Goal: Information Seeking & Learning: Learn about a topic

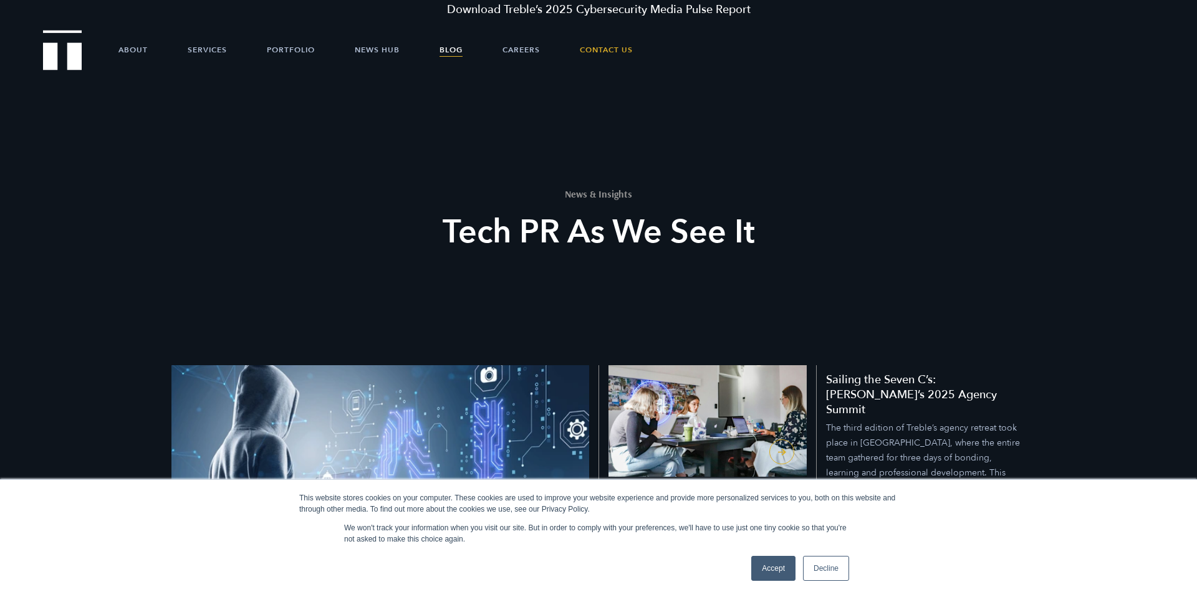
click at [446, 49] on link "Blog" at bounding box center [451, 49] width 23 height 37
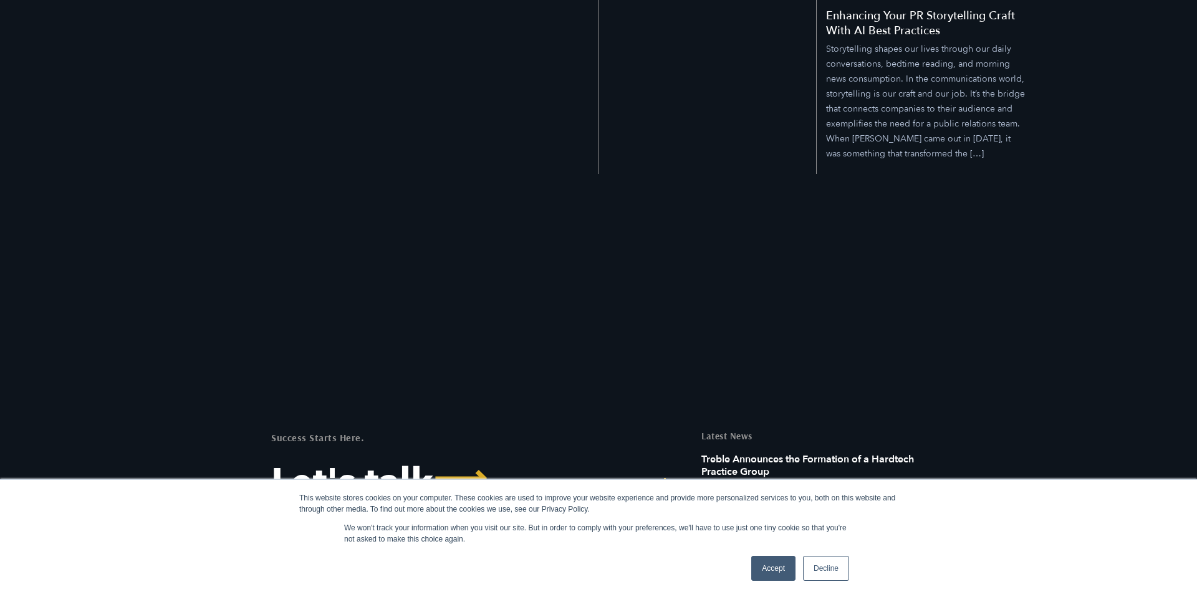
scroll to position [1928, 0]
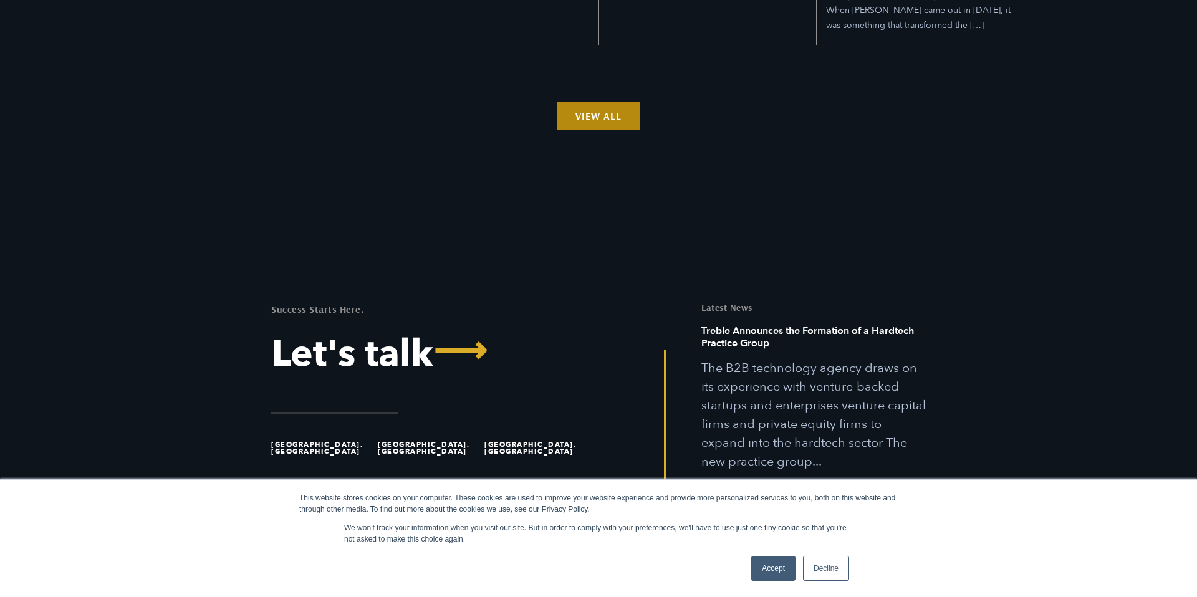
click at [594, 102] on link "View All" at bounding box center [599, 116] width 84 height 29
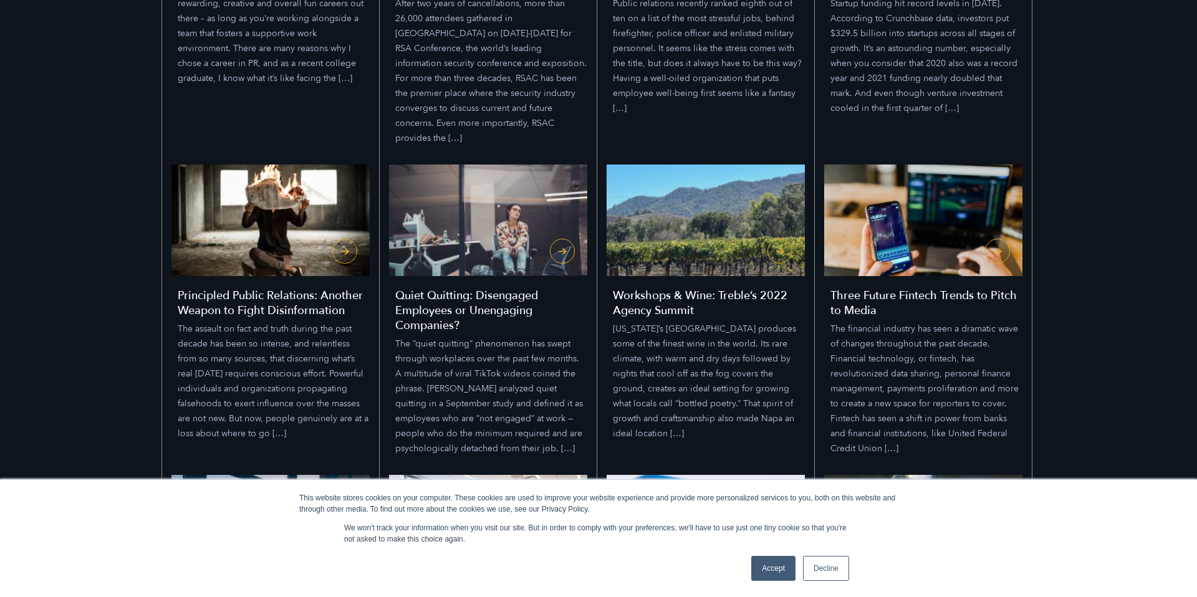
scroll to position [1237, 0]
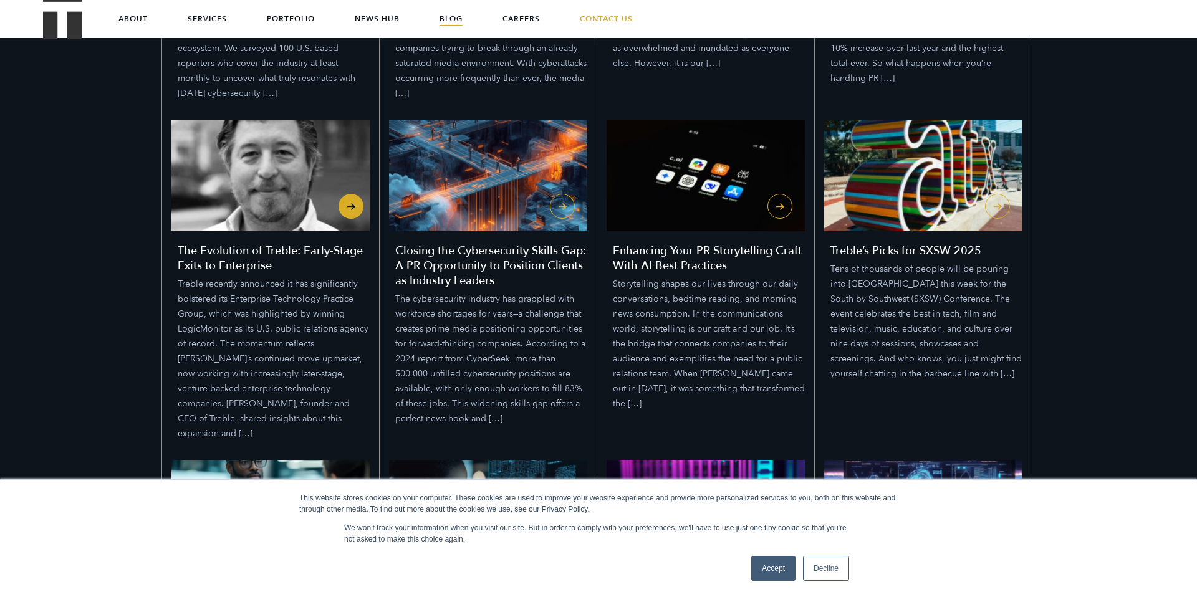
click at [219, 244] on h4 "The Evolution of Treble: Early-Stage Exits to Enterprise" at bounding box center [274, 259] width 192 height 30
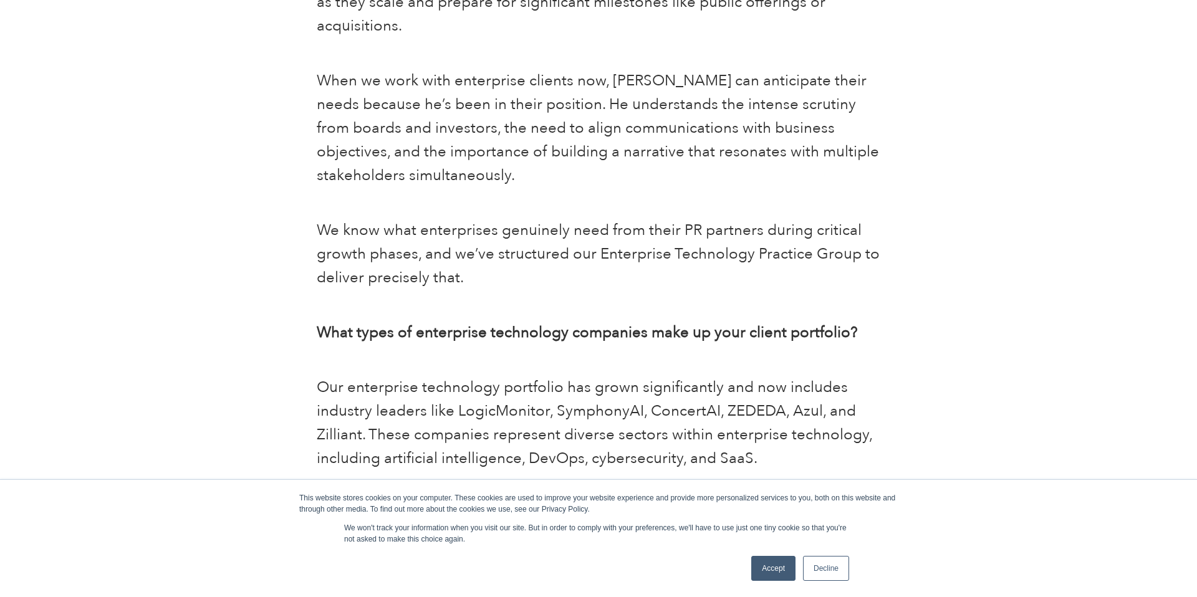
scroll to position [1379, 0]
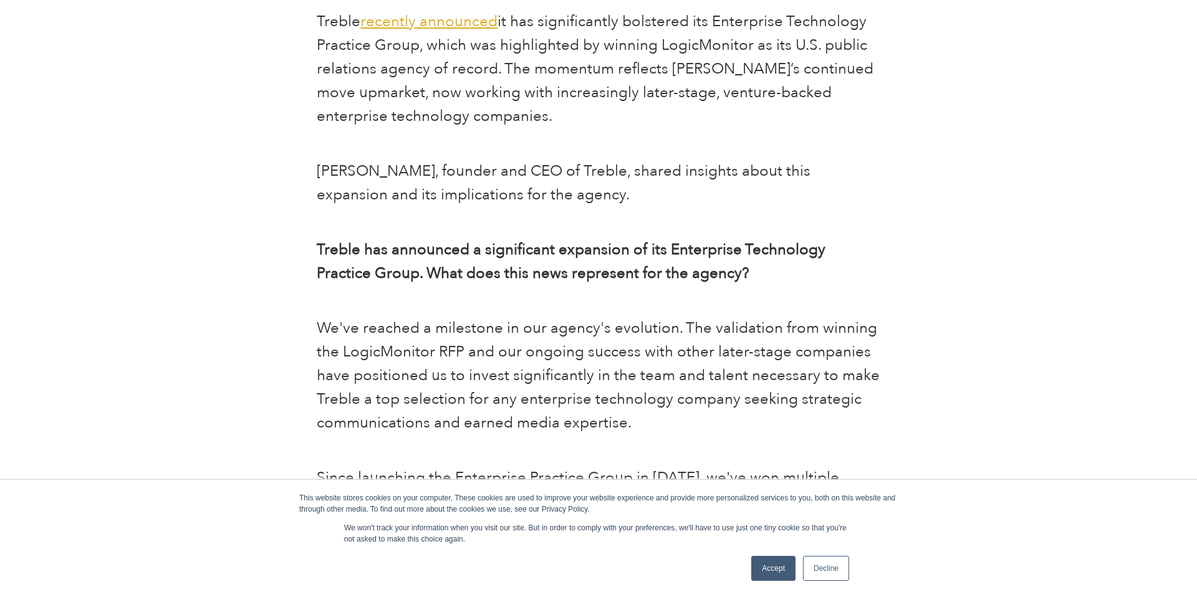
scroll to position [591, 0]
